Goal: Task Accomplishment & Management: Complete application form

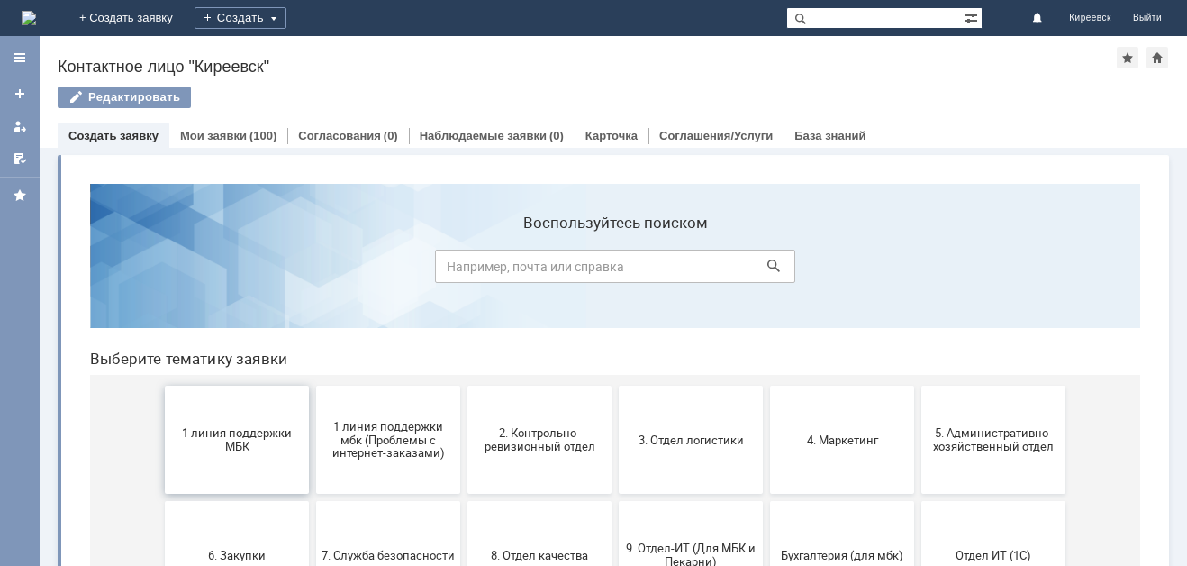
drag, startPoint x: 280, startPoint y: 431, endPoint x: 355, endPoint y: 600, distance: 185.1
click at [280, 431] on span "1 линия поддержки МБК" at bounding box center [236, 439] width 133 height 27
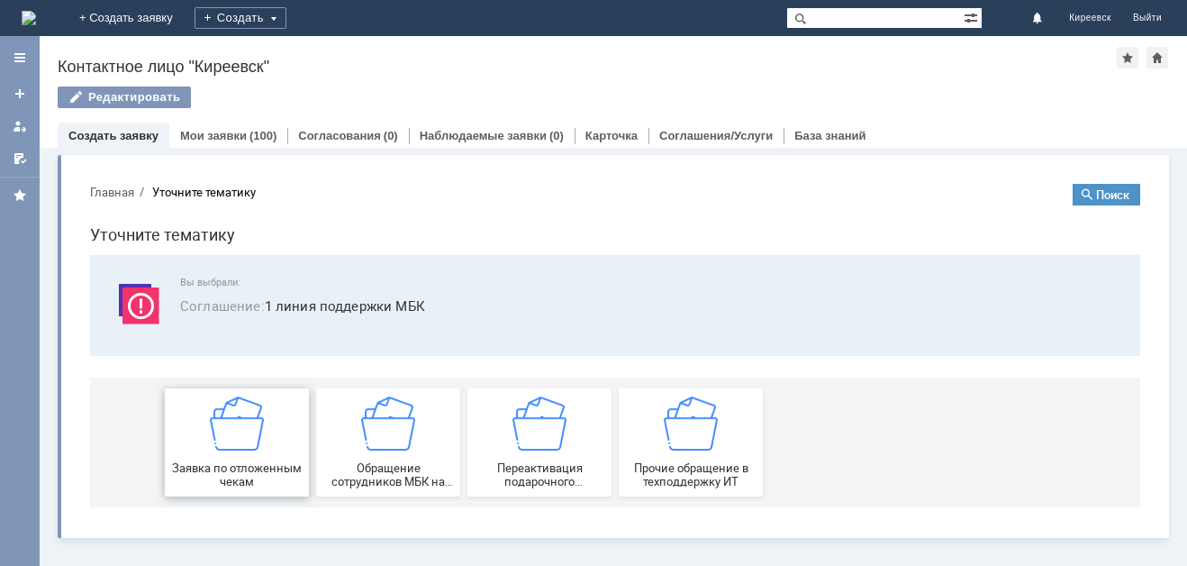
click at [240, 443] on img at bounding box center [237, 423] width 54 height 54
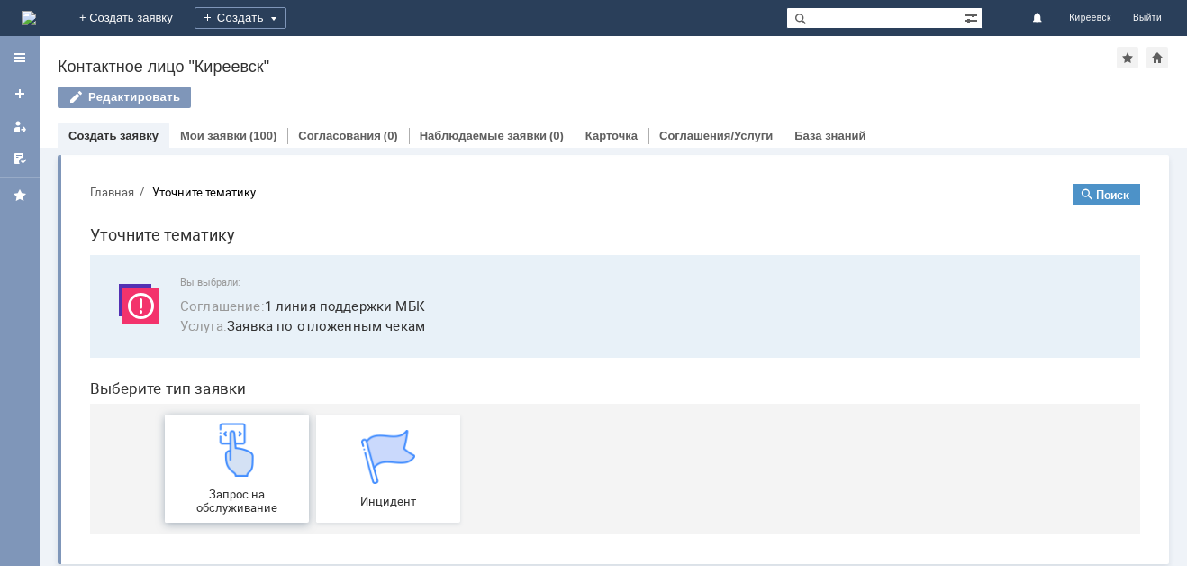
click at [186, 502] on span "Запрос на обслуживание" at bounding box center [236, 500] width 133 height 27
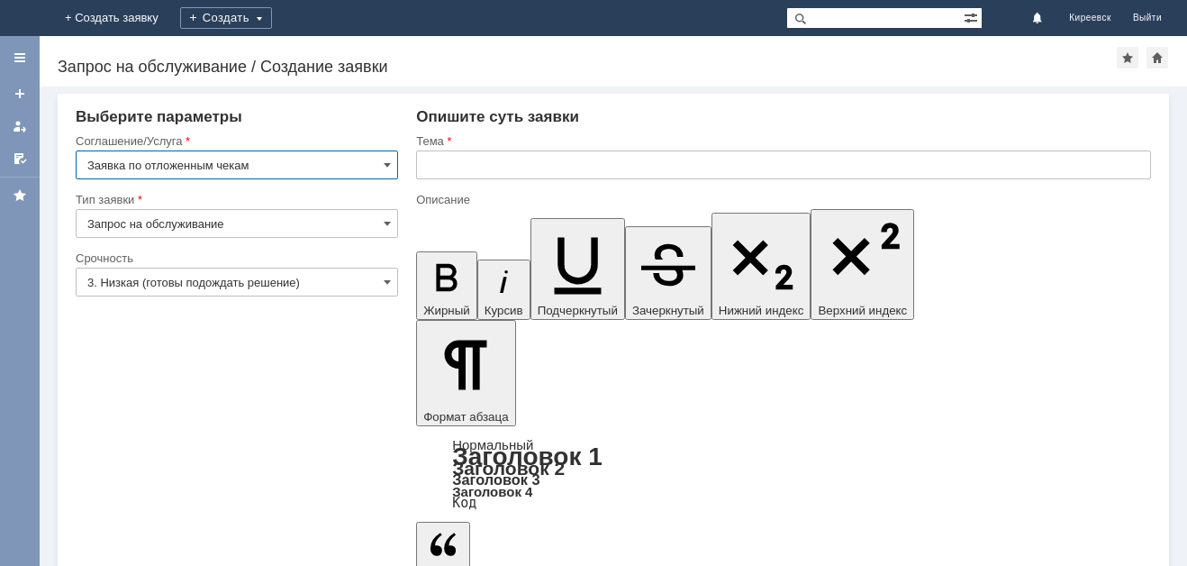
click at [492, 162] on input "text" at bounding box center [783, 164] width 735 height 29
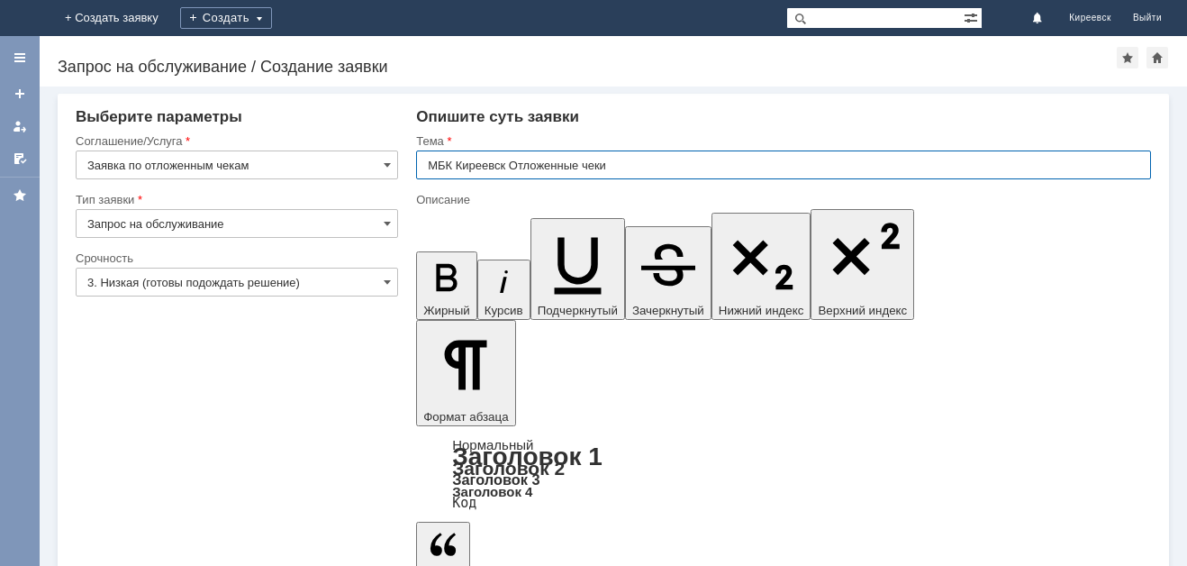
type input "МБК Киреевск Отложенные чеки"
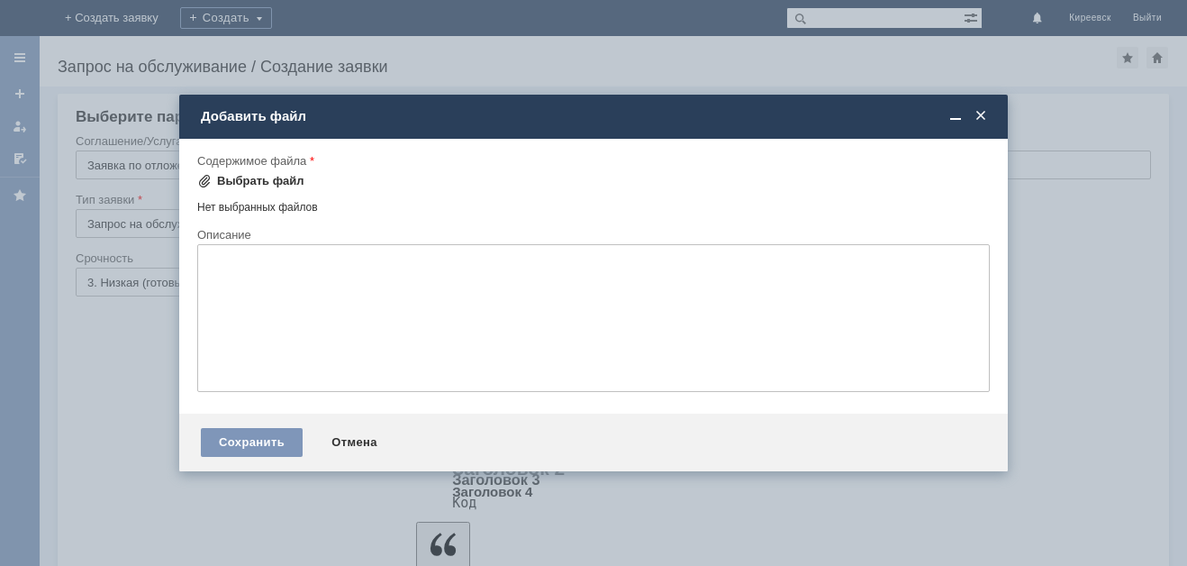
click at [274, 176] on div "Выбрать файл" at bounding box center [260, 181] width 87 height 14
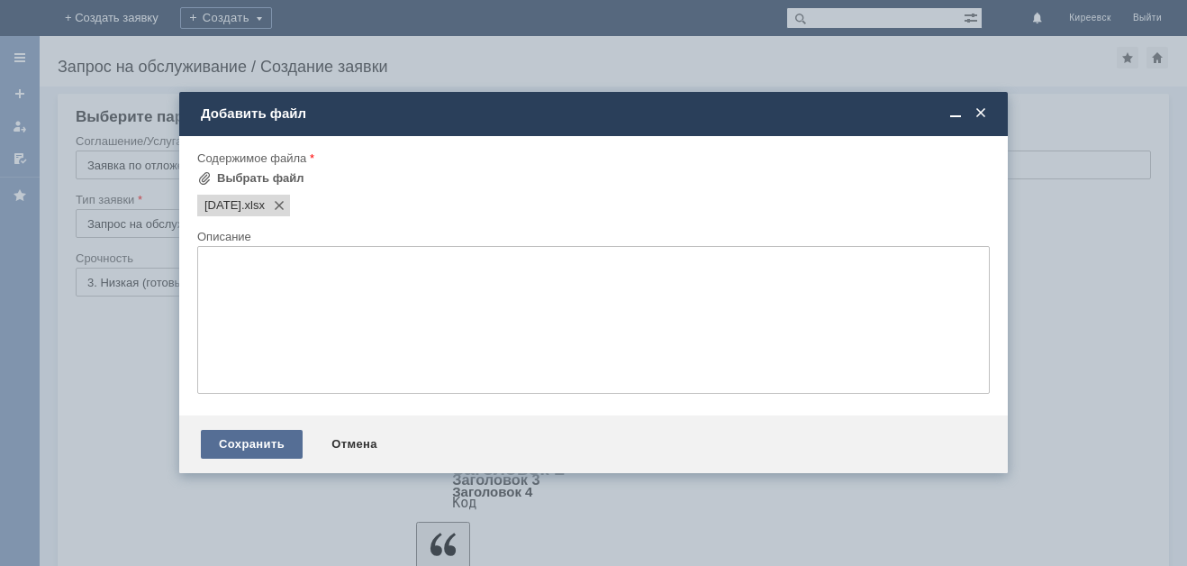
click at [270, 446] on div "Сохранить" at bounding box center [252, 444] width 102 height 29
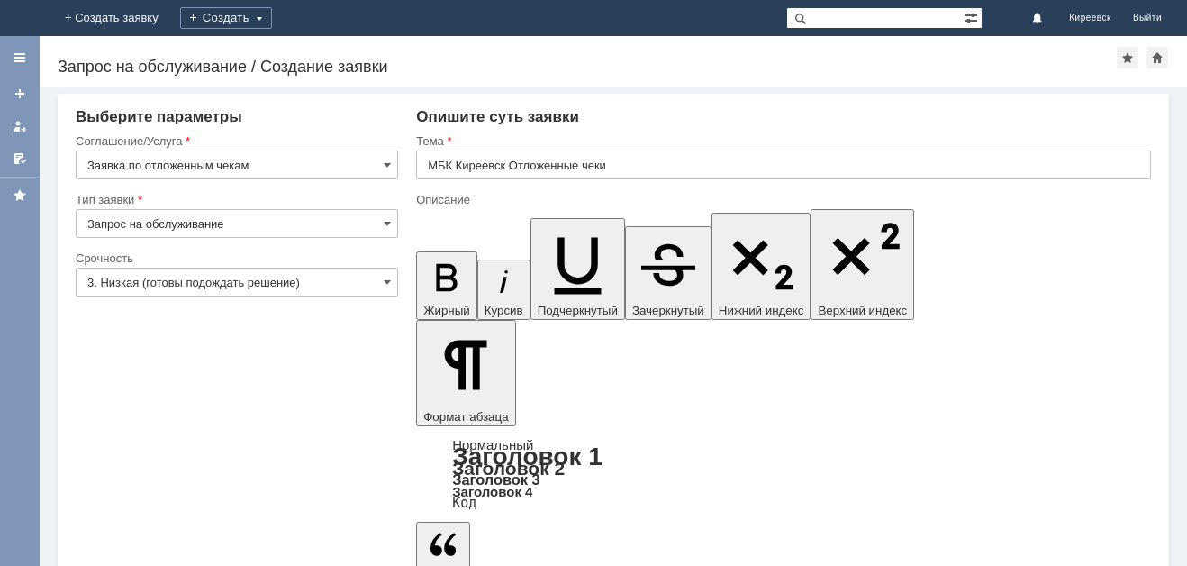
click at [151, 291] on input "3. Низкая (готовы подождать решение)" at bounding box center [237, 282] width 323 height 29
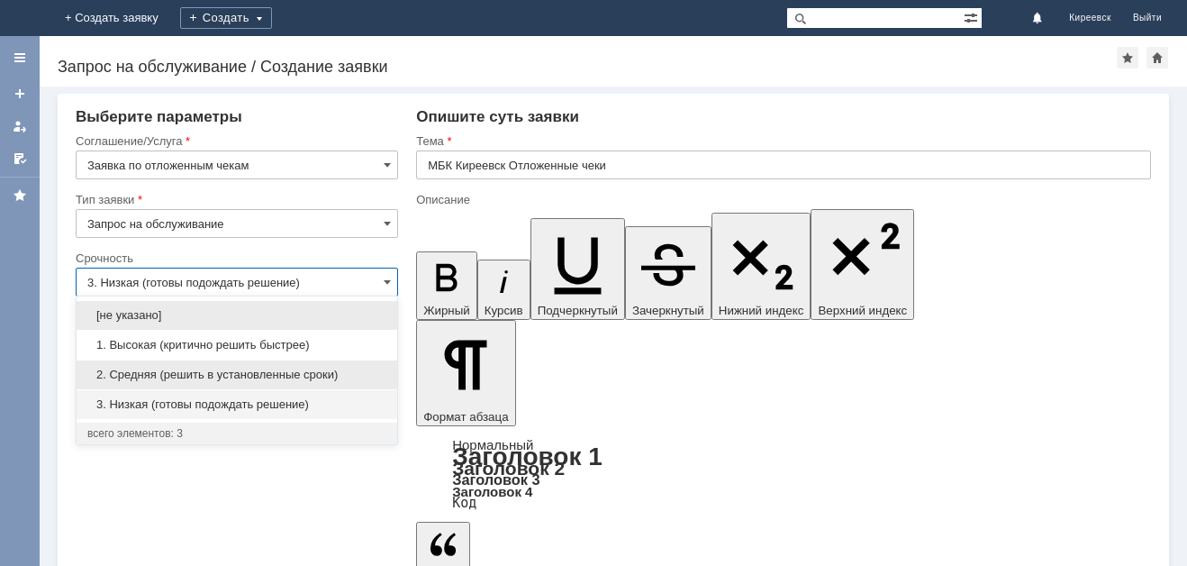
click at [149, 374] on span "2. Средняя (решить в установленные сроки)" at bounding box center [236, 375] width 299 height 14
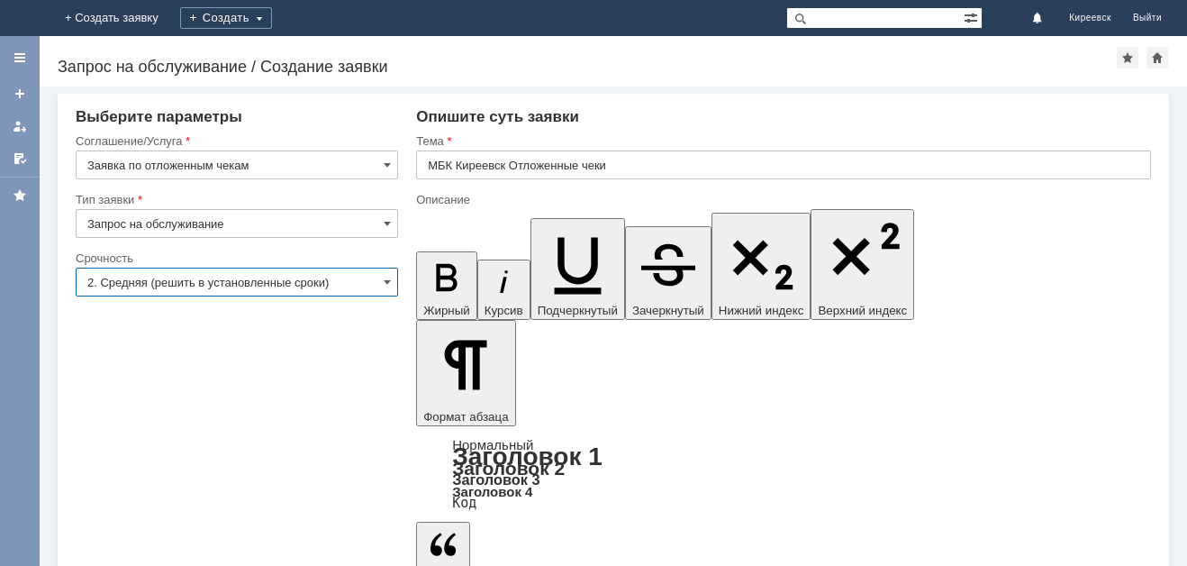
type input "2. Средняя (решить в установленные сроки)"
